Goal: Task Accomplishment & Management: Manage account settings

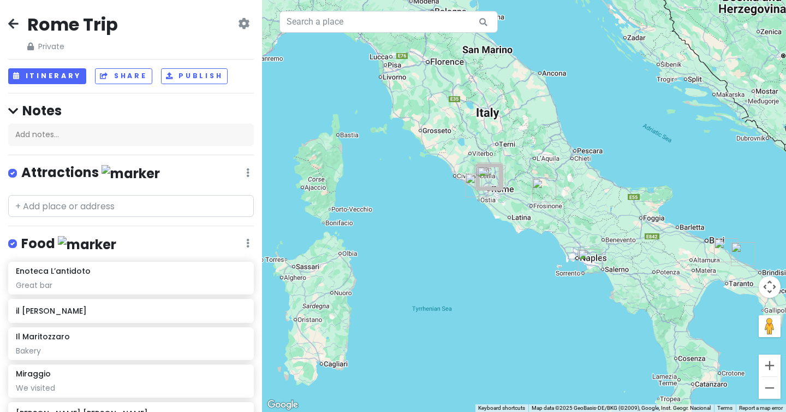
scroll to position [2001, 0]
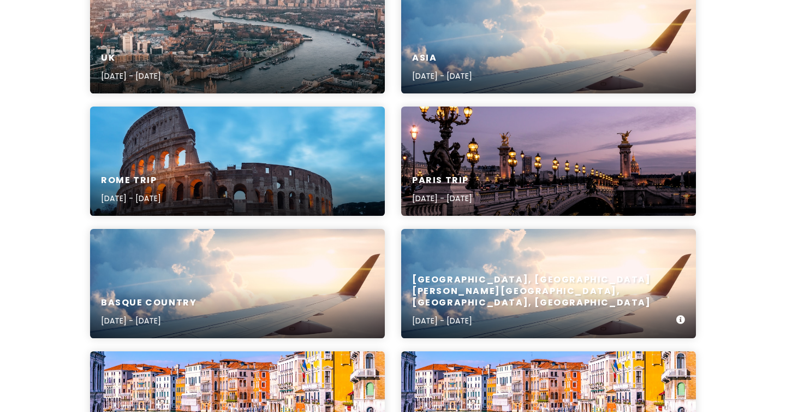
scroll to position [322, 0]
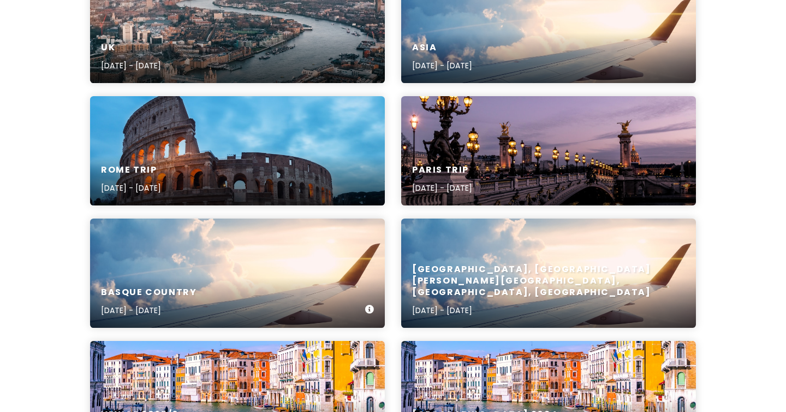
click at [333, 279] on div "Basque country [DATE] - [DATE]" at bounding box center [237, 302] width 295 height 52
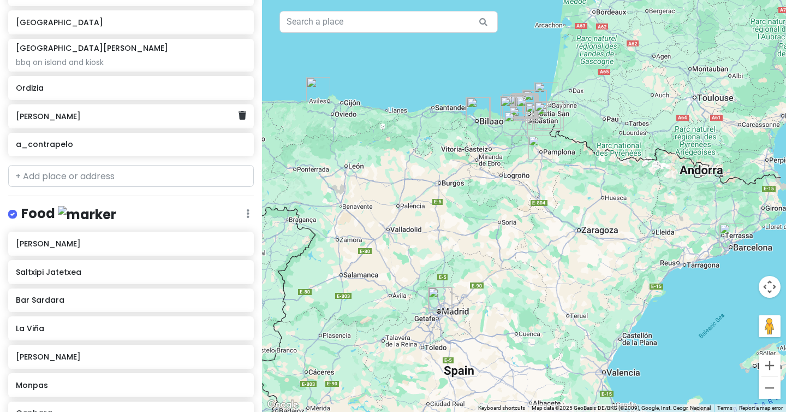
scroll to position [613, 0]
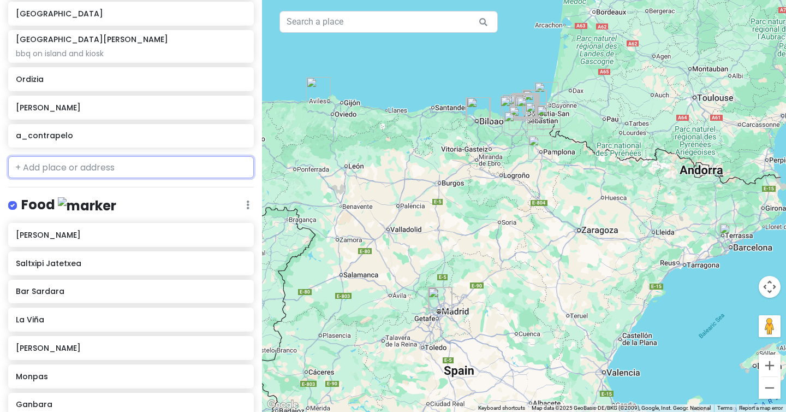
click at [97, 164] on input "text" at bounding box center [131, 167] width 246 height 22
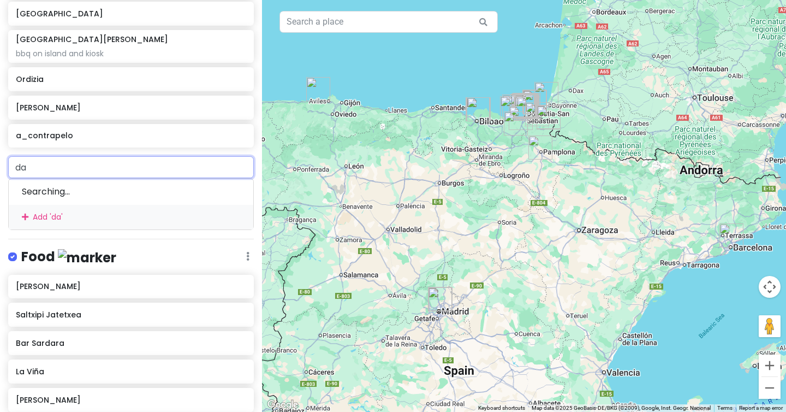
type input "dar"
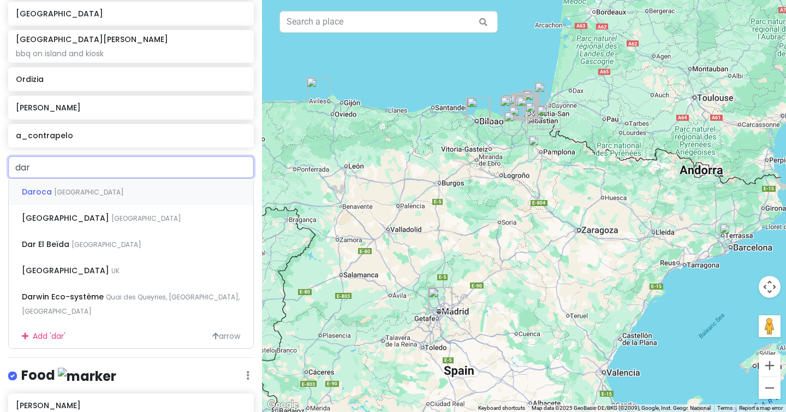
click at [55, 192] on span "[GEOGRAPHIC_DATA]" at bounding box center [89, 191] width 70 height 9
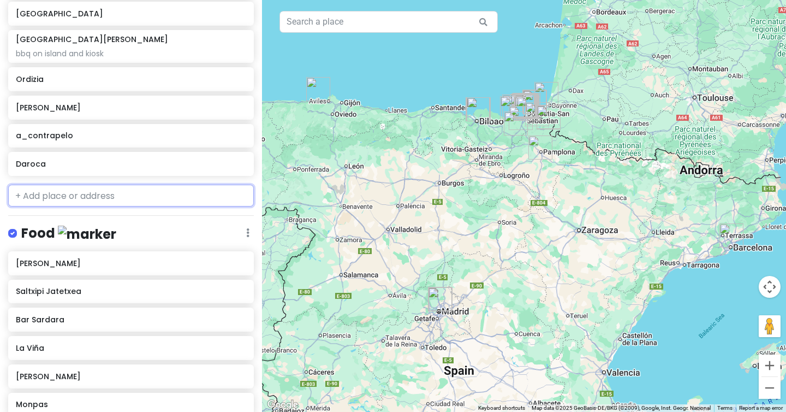
scroll to position [642, 0]
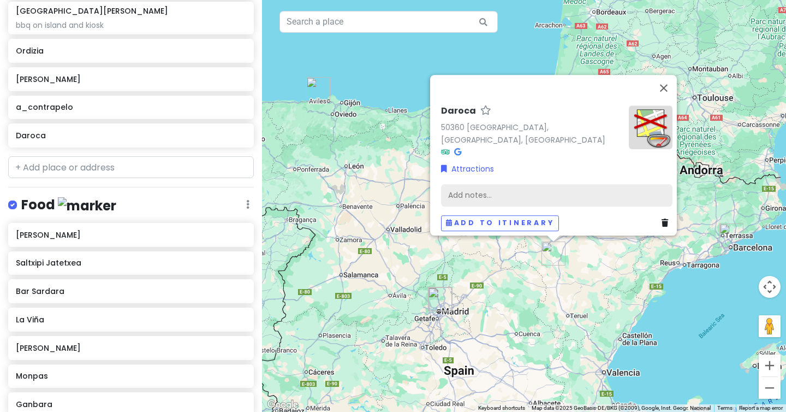
click at [463, 184] on div "Add notes..." at bounding box center [557, 195] width 232 height 23
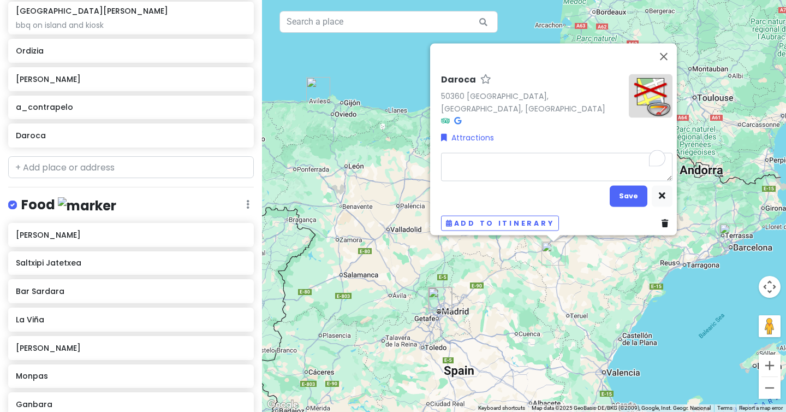
type textarea "x"
type textarea "r"
type textarea "x"
type textarea "re"
type textarea "x"
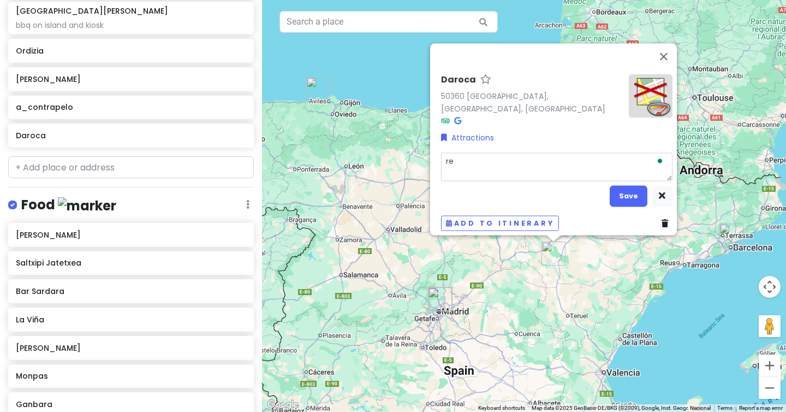
type textarea "rea"
type textarea "x"
type textarea "read"
type textarea "x"
type textarea "read"
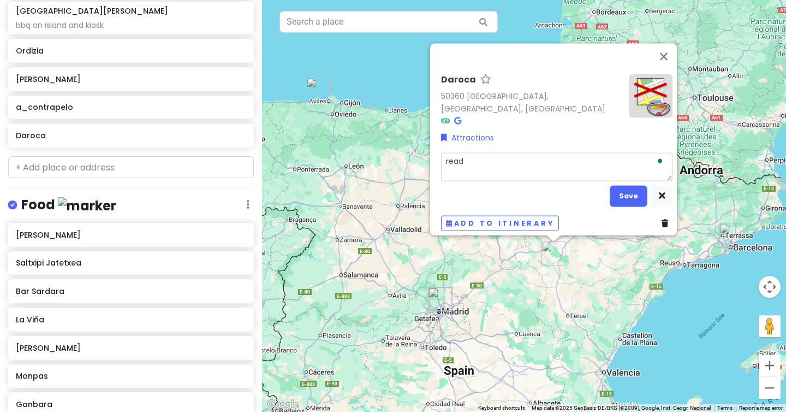
type textarea "x"
type textarea "read ab"
type textarea "x"
type textarea "read abo"
type textarea "x"
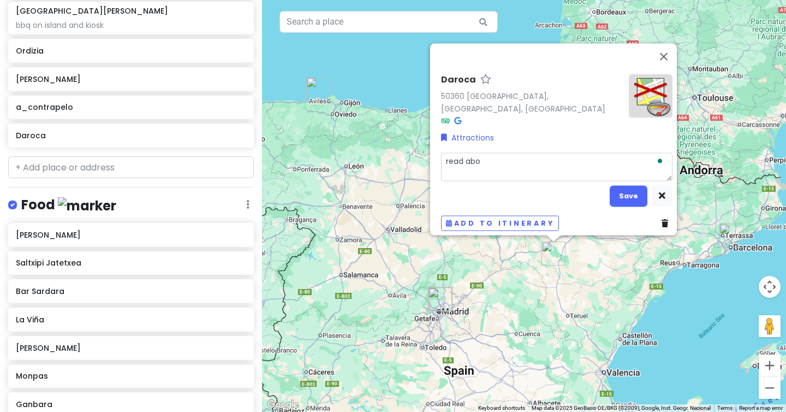
type textarea "read abou"
type textarea "x"
type textarea "read about"
type textarea "x"
type textarea "read about"
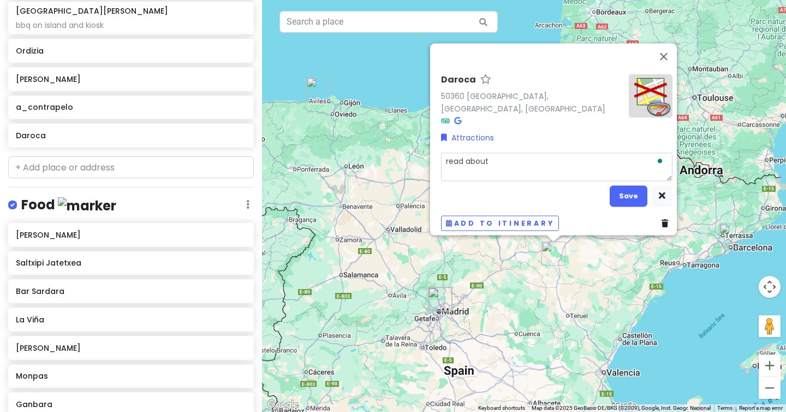
type textarea "x"
type textarea "read about i"
type textarea "x"
type textarea "read about it"
click at [630, 190] on button "Save" at bounding box center [629, 195] width 38 height 21
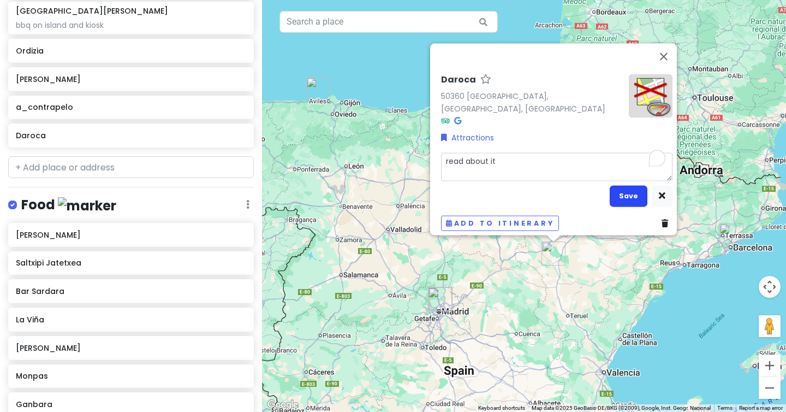
scroll to position [650, 0]
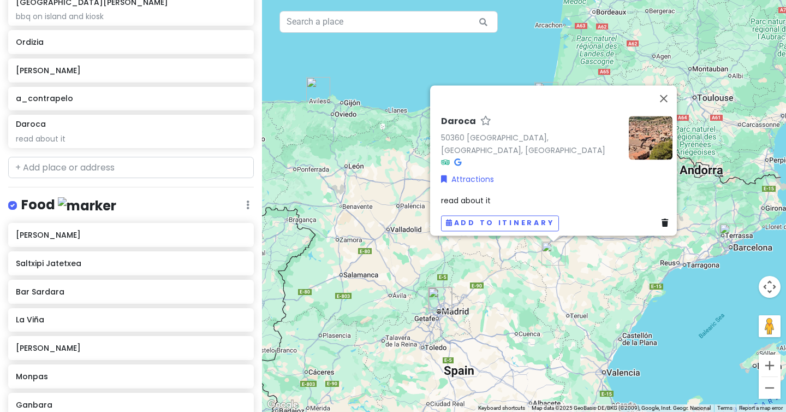
click at [732, 355] on div "Daroca [GEOGRAPHIC_DATA], [GEOGRAPHIC_DATA] Attractions read about it Add to it…" at bounding box center [524, 206] width 524 height 412
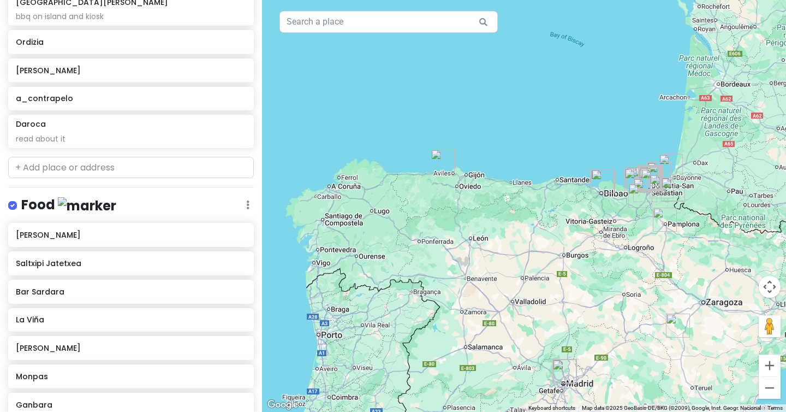
drag, startPoint x: 462, startPoint y: 131, endPoint x: 588, endPoint y: 203, distance: 145.3
click at [588, 203] on div at bounding box center [524, 206] width 524 height 412
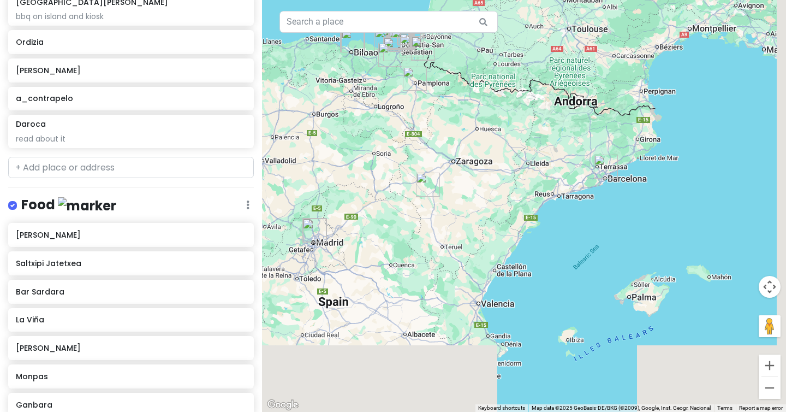
drag, startPoint x: 584, startPoint y: 326, endPoint x: 333, endPoint y: 185, distance: 288.5
click at [333, 185] on div at bounding box center [524, 206] width 524 height 412
